Goal: Find specific page/section: Find specific page/section

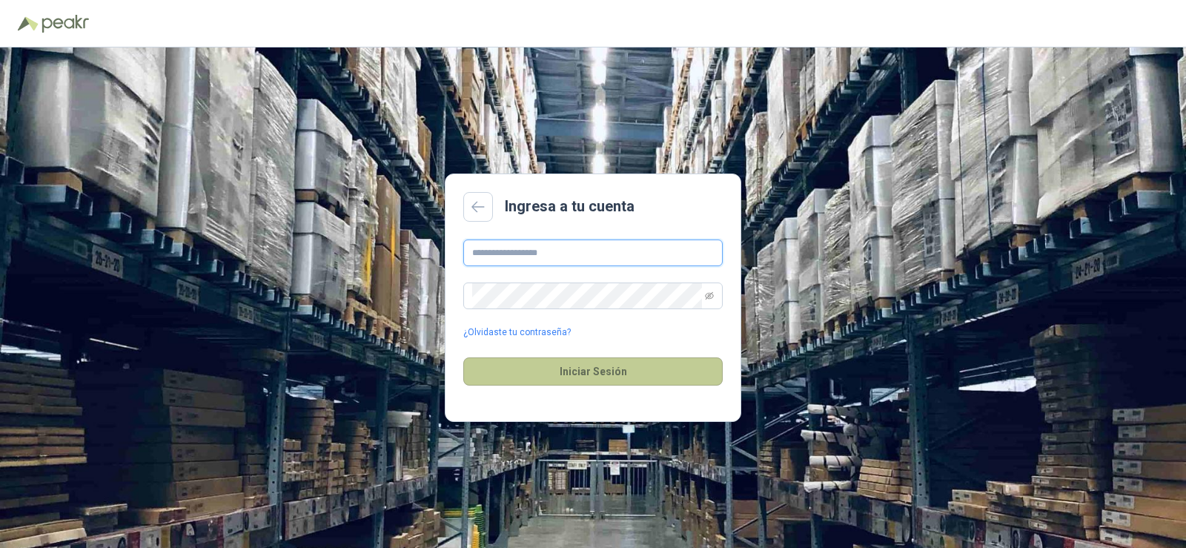
type input "**********"
click at [603, 373] on button "Iniciar Sesión" at bounding box center [592, 371] width 259 height 28
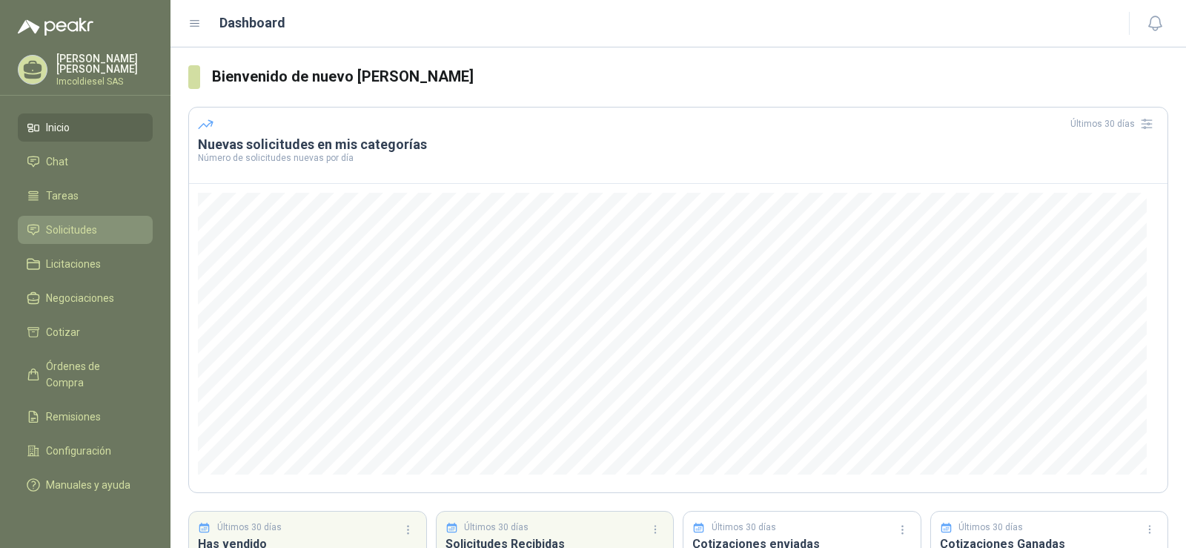
click at [79, 225] on span "Solicitudes" at bounding box center [71, 230] width 51 height 16
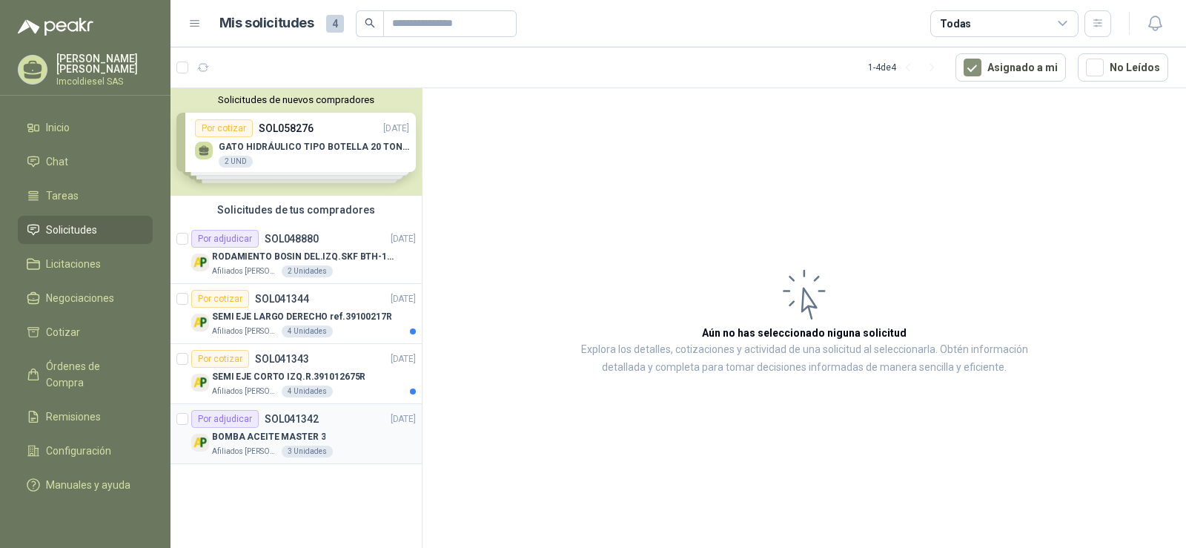
click at [331, 425] on div "Por adjudicar SOL041342 [DATE]" at bounding box center [303, 419] width 225 height 18
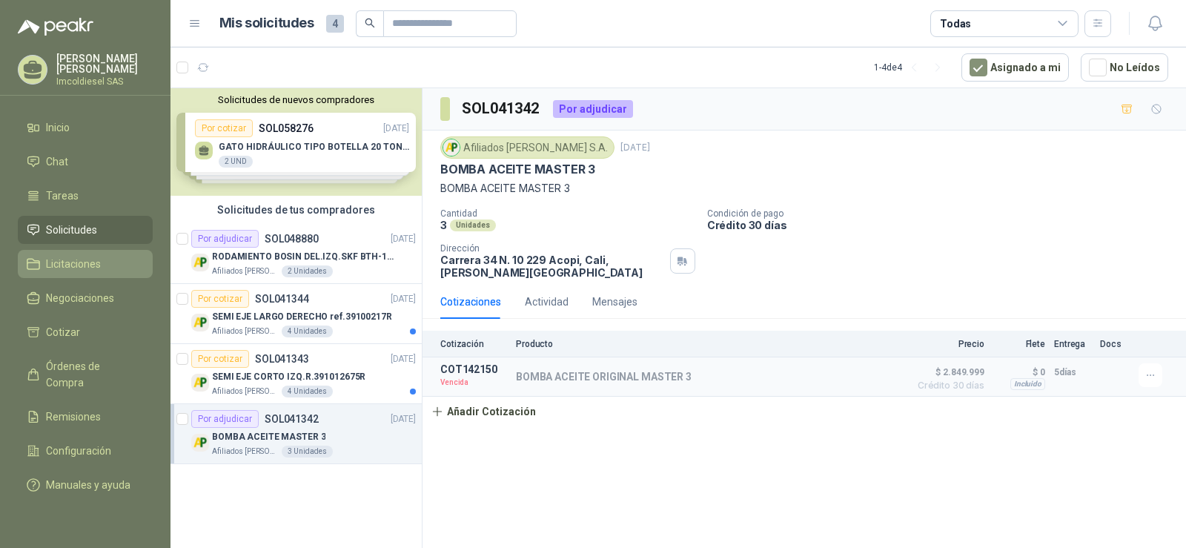
click at [90, 261] on span "Licitaciones" at bounding box center [73, 264] width 55 height 16
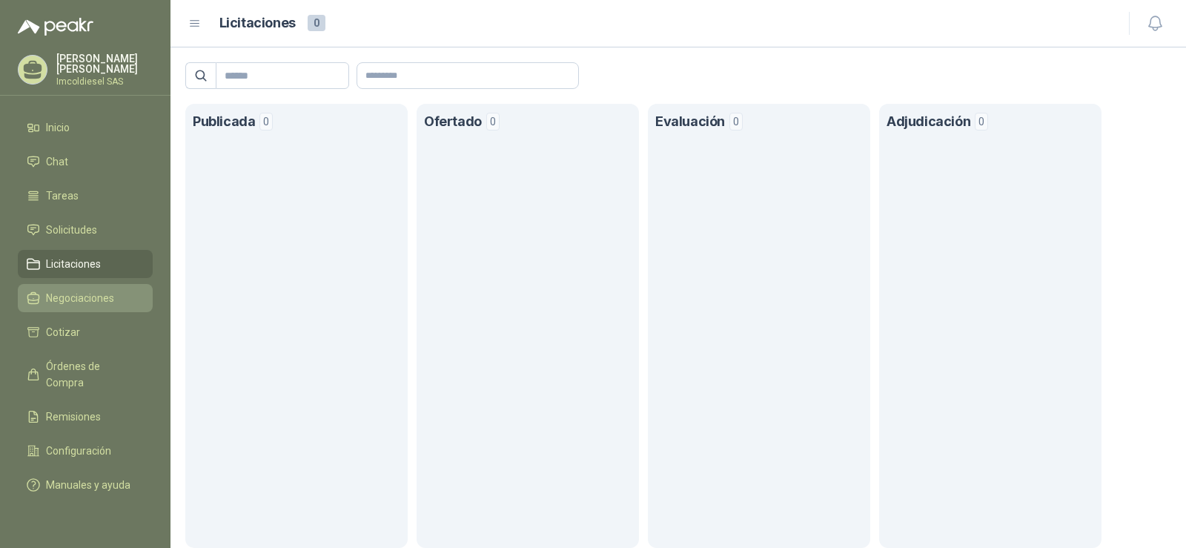
click at [84, 293] on span "Negociaciones" at bounding box center [80, 298] width 68 height 16
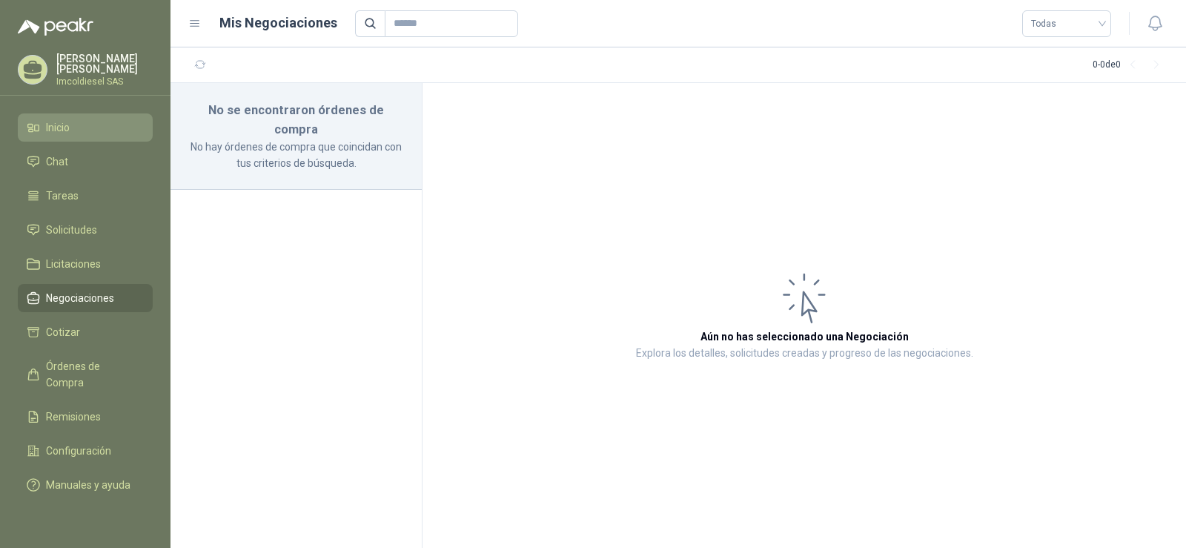
click at [71, 122] on li "Inicio" at bounding box center [85, 127] width 117 height 16
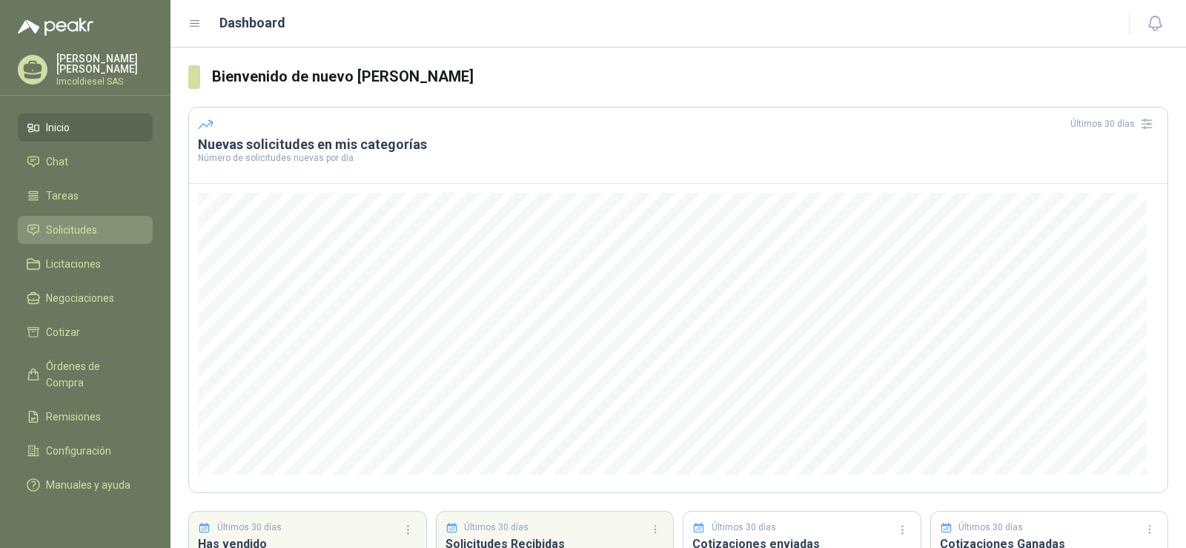
click at [96, 222] on span "Solicitudes" at bounding box center [71, 230] width 51 height 16
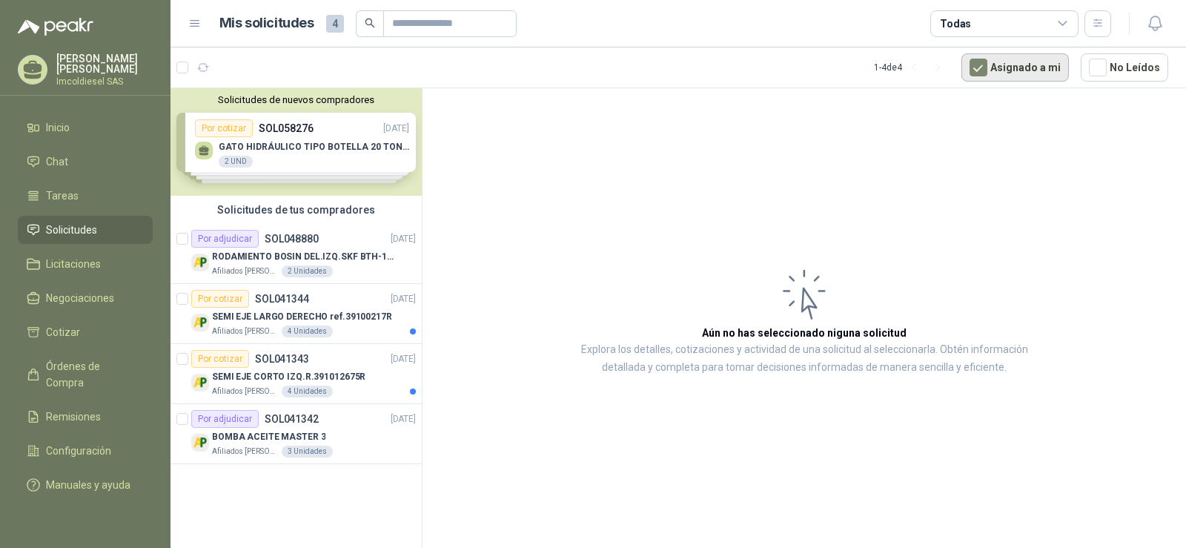
click at [1033, 70] on button "Asignado a mi" at bounding box center [1014, 67] width 107 height 28
click at [792, 347] on p "Explora los detalles, cotizaciones y actividad de una solicitud al seleccionarl…" at bounding box center [804, 359] width 467 height 36
click at [798, 417] on article "Aún no has seleccionado niguna solicitud Explora los detalles, cotizaciones y a…" at bounding box center [803, 320] width 763 height 465
